Goal: Information Seeking & Learning: Find specific page/section

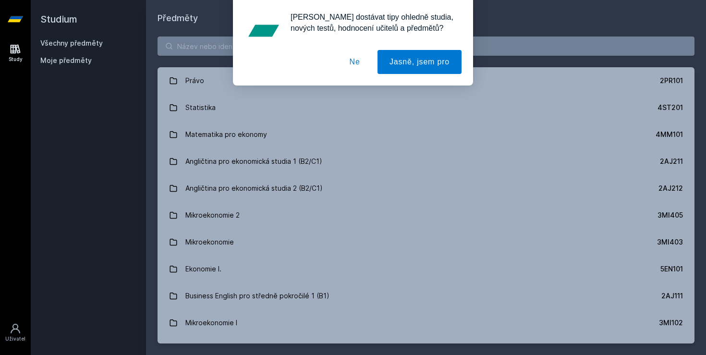
click at [355, 64] on button "Ne" at bounding box center [354, 62] width 35 height 24
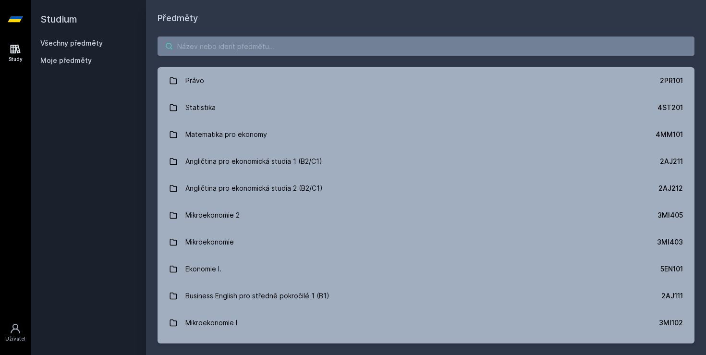
click at [254, 42] on input "search" at bounding box center [425, 45] width 537 height 19
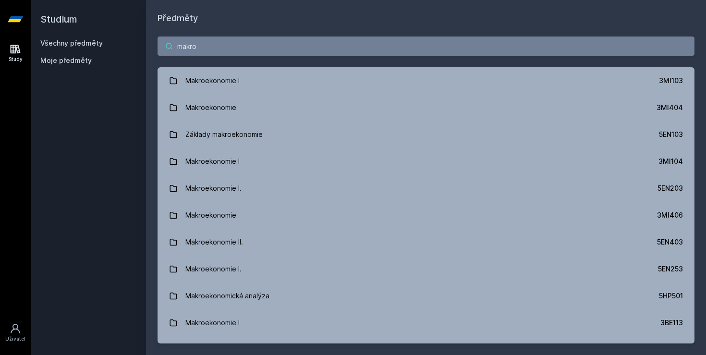
click at [320, 51] on input "makro" at bounding box center [425, 45] width 537 height 19
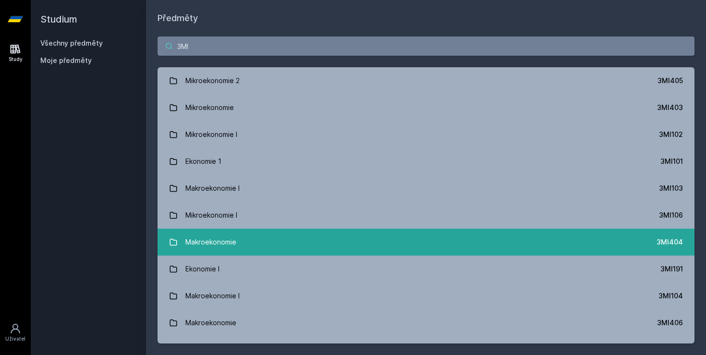
type input "3MI"
click at [273, 240] on link "Makroekonomie 3MI404" at bounding box center [425, 241] width 537 height 27
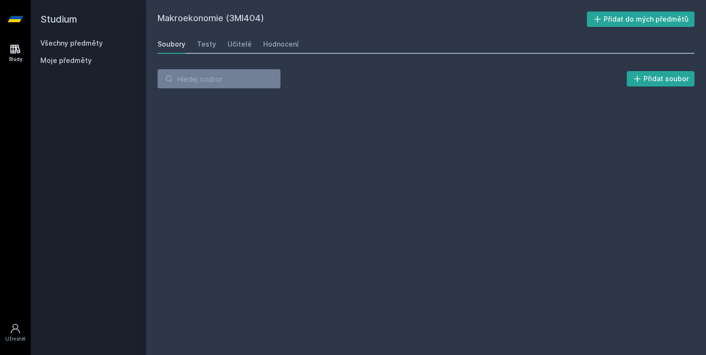
click at [195, 39] on div "Soubory Testy Učitelé Hodnocení" at bounding box center [425, 44] width 537 height 19
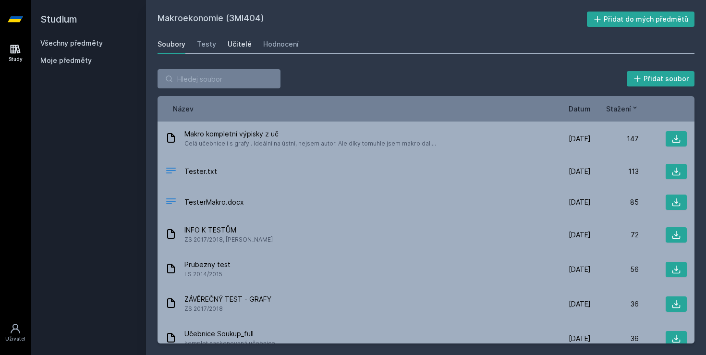
click at [234, 42] on div "Učitelé" at bounding box center [240, 44] width 24 height 10
click at [228, 42] on div "Učitelé" at bounding box center [240, 44] width 24 height 10
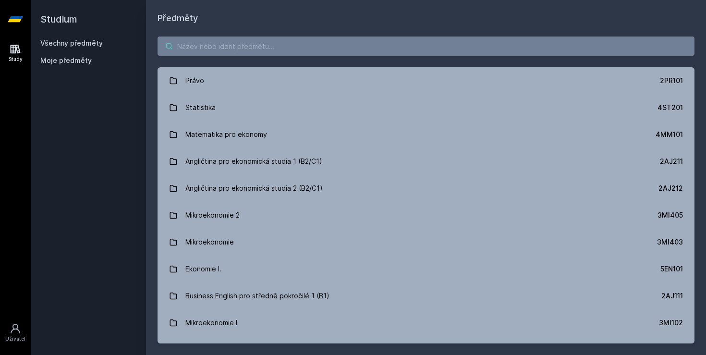
click at [242, 49] on input "search" at bounding box center [425, 45] width 537 height 19
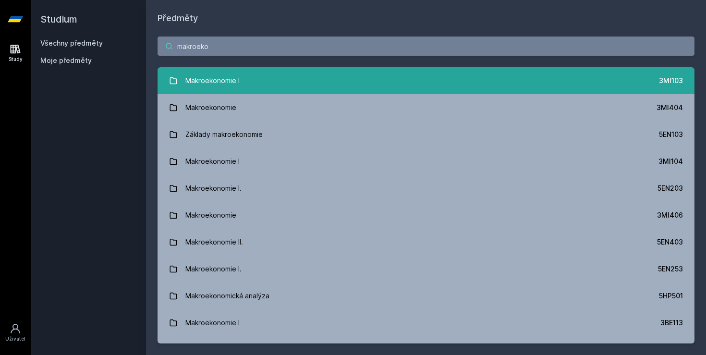
type input "makroeko"
click at [261, 74] on link "Makroekonomie I 3MI103" at bounding box center [425, 80] width 537 height 27
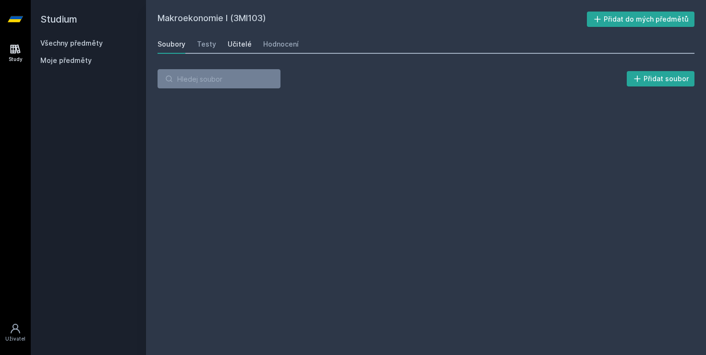
click at [229, 40] on div "Učitelé" at bounding box center [240, 44] width 24 height 10
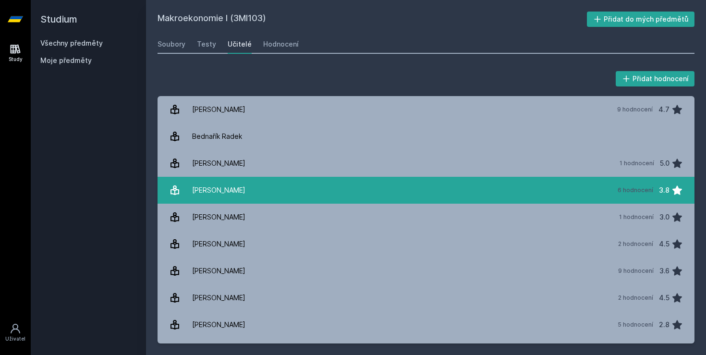
scroll to position [183, 0]
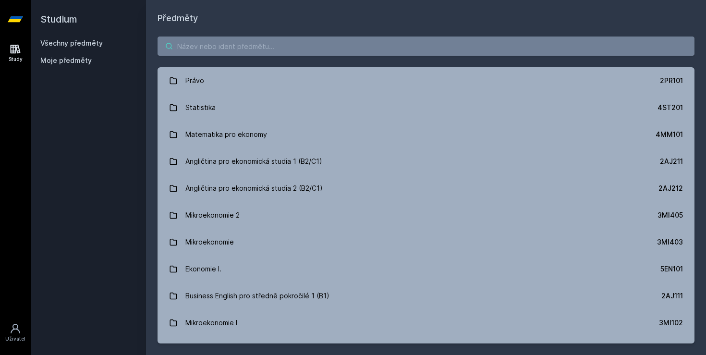
click at [215, 42] on input "search" at bounding box center [425, 45] width 537 height 19
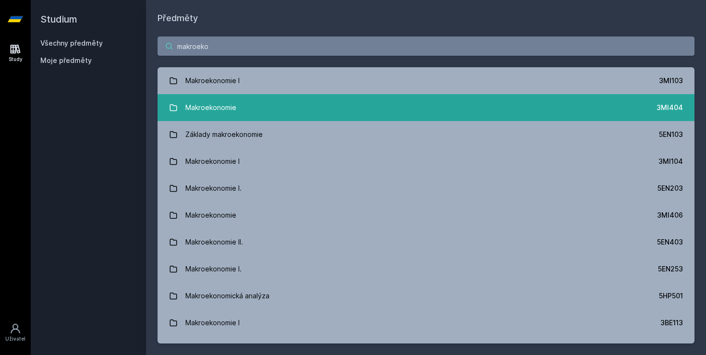
type input "makroeko"
click at [260, 106] on link "Makroekonomie 3MI404" at bounding box center [425, 107] width 537 height 27
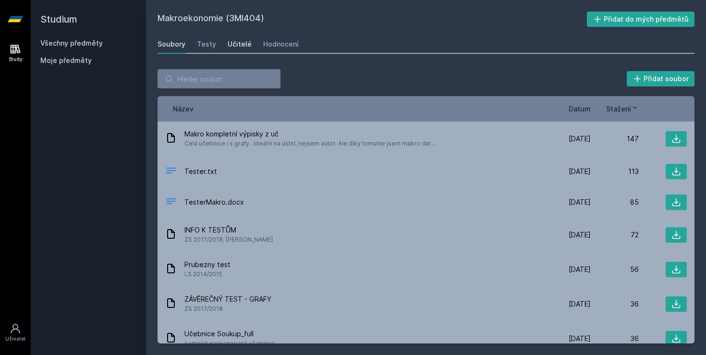
click at [240, 52] on link "Učitelé" at bounding box center [240, 44] width 24 height 19
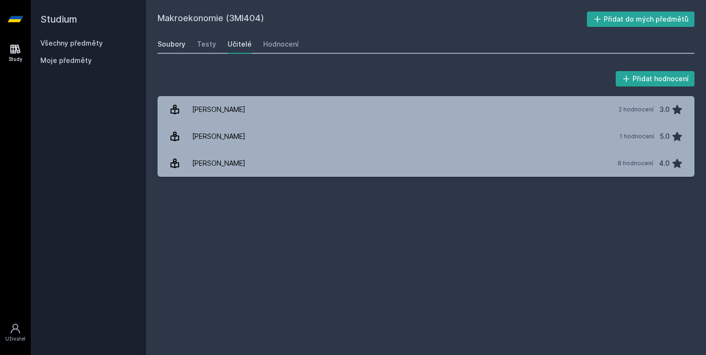
click at [181, 40] on div "Soubory" at bounding box center [171, 44] width 28 height 10
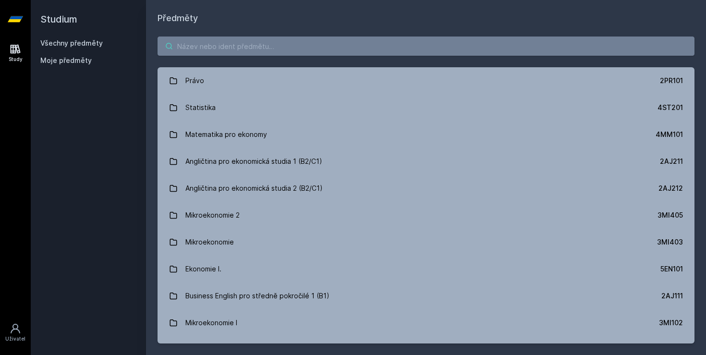
click at [238, 50] on input "search" at bounding box center [425, 45] width 537 height 19
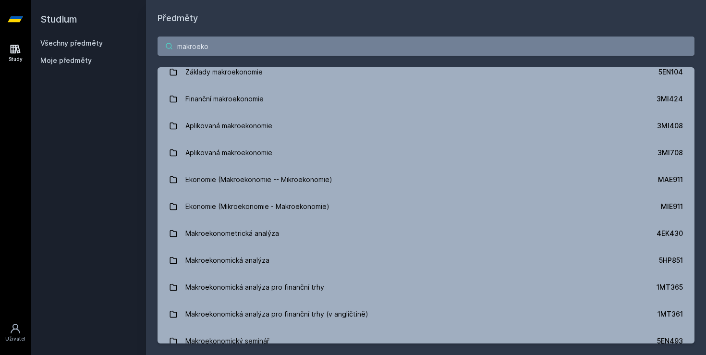
scroll to position [601, 0]
click at [220, 49] on input "makroeko" at bounding box center [425, 45] width 537 height 19
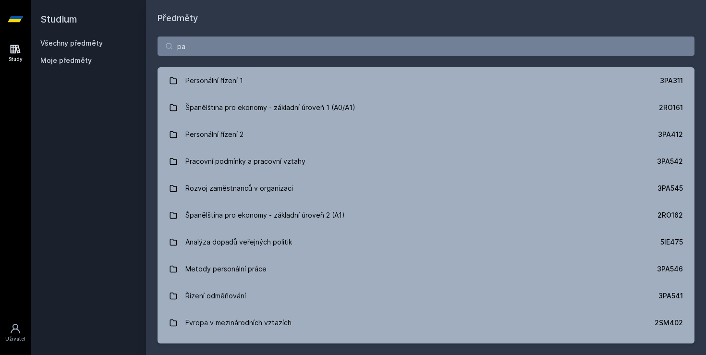
click at [52, 18] on h2 "Studium" at bounding box center [88, 19] width 96 height 38
click at [72, 40] on link "Všechny předměty" at bounding box center [71, 43] width 62 height 8
click at [206, 48] on input "pa" at bounding box center [425, 45] width 537 height 19
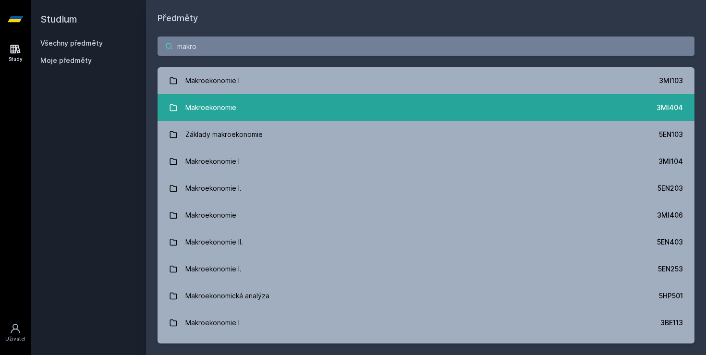
type input "makro"
click at [236, 113] on link "Makroekonomie 3MI404" at bounding box center [425, 107] width 537 height 27
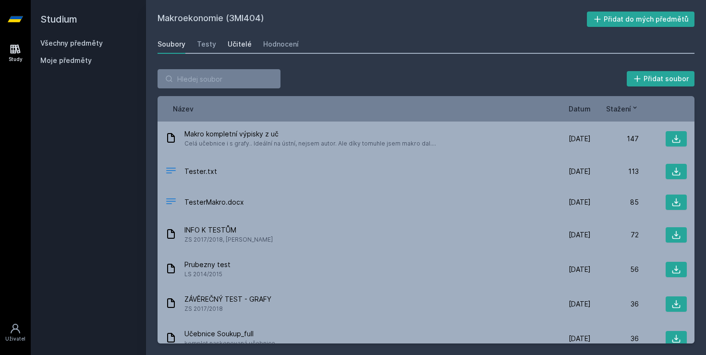
click at [229, 48] on div "Učitelé" at bounding box center [240, 44] width 24 height 10
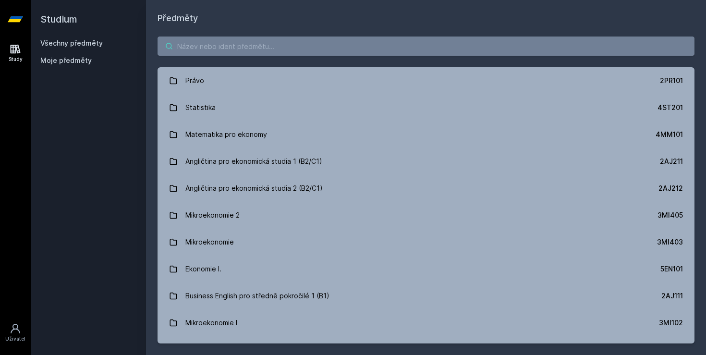
click at [212, 50] on input "search" at bounding box center [425, 45] width 537 height 19
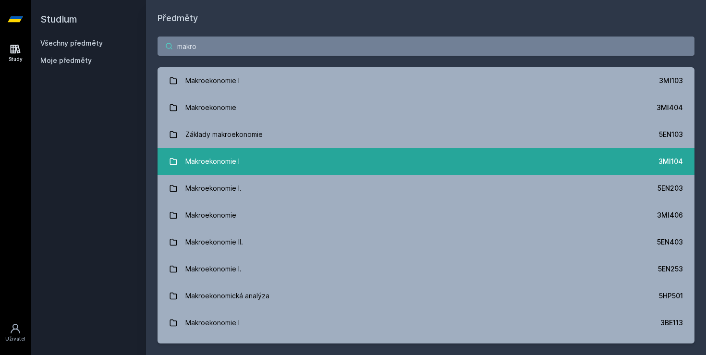
type input "makro"
click at [244, 165] on link "Makroekonomie I 3MI104" at bounding box center [425, 161] width 537 height 27
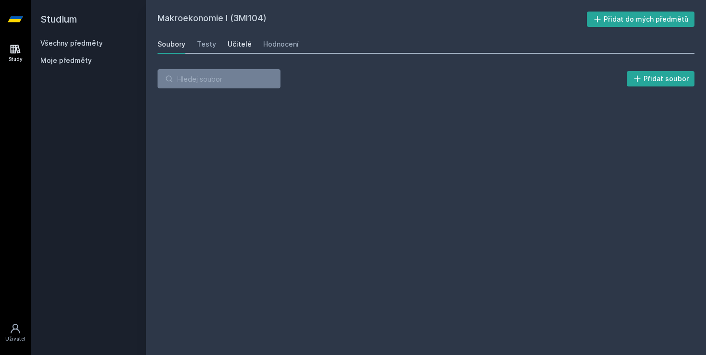
click at [233, 48] on div "Učitelé" at bounding box center [240, 44] width 24 height 10
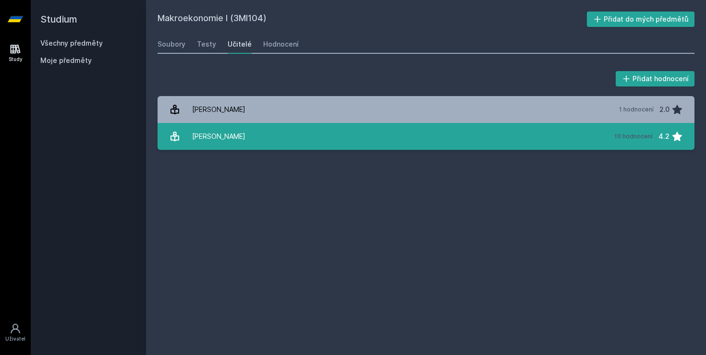
click at [253, 139] on link "[PERSON_NAME] 10 hodnocení 4.2" at bounding box center [425, 136] width 537 height 27
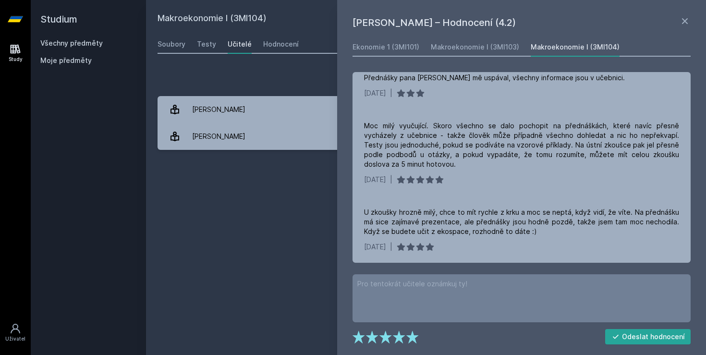
scroll to position [234, 0]
